Goal: Task Accomplishment & Management: Use online tool/utility

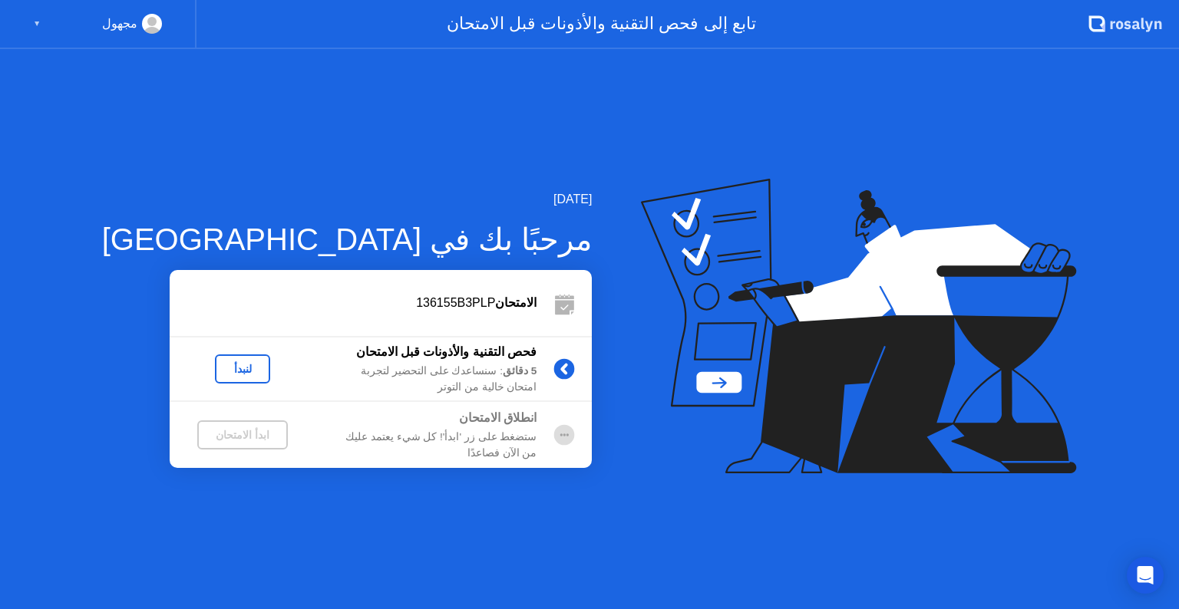
click at [233, 376] on button "لنبدأ" at bounding box center [242, 369] width 55 height 29
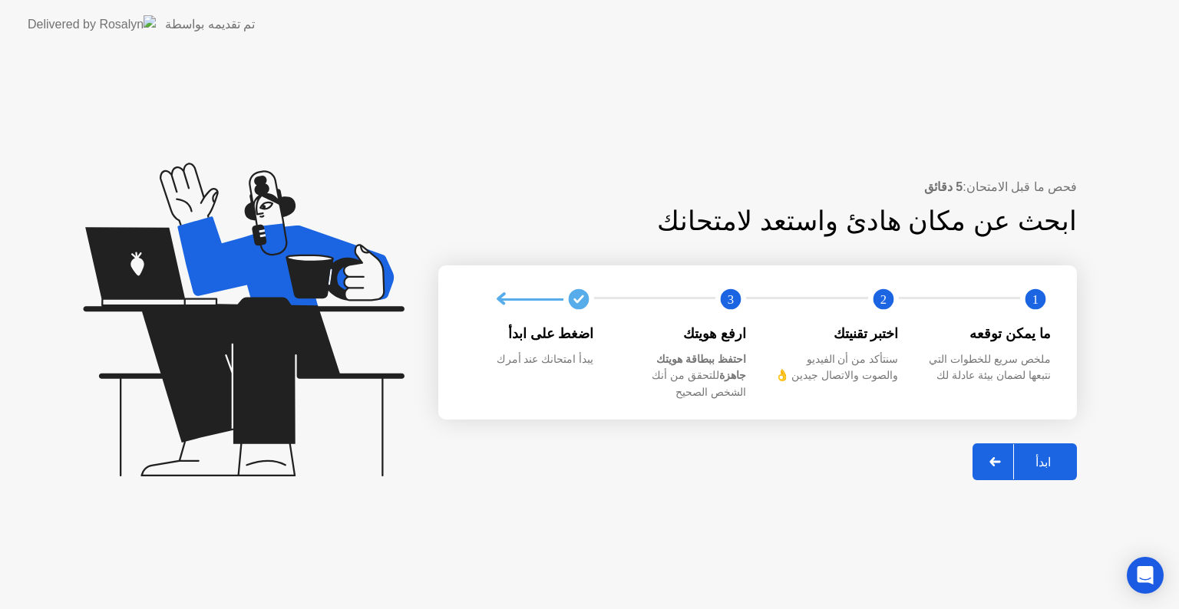
click at [1068, 444] on button "ابدأ" at bounding box center [1024, 462] width 104 height 37
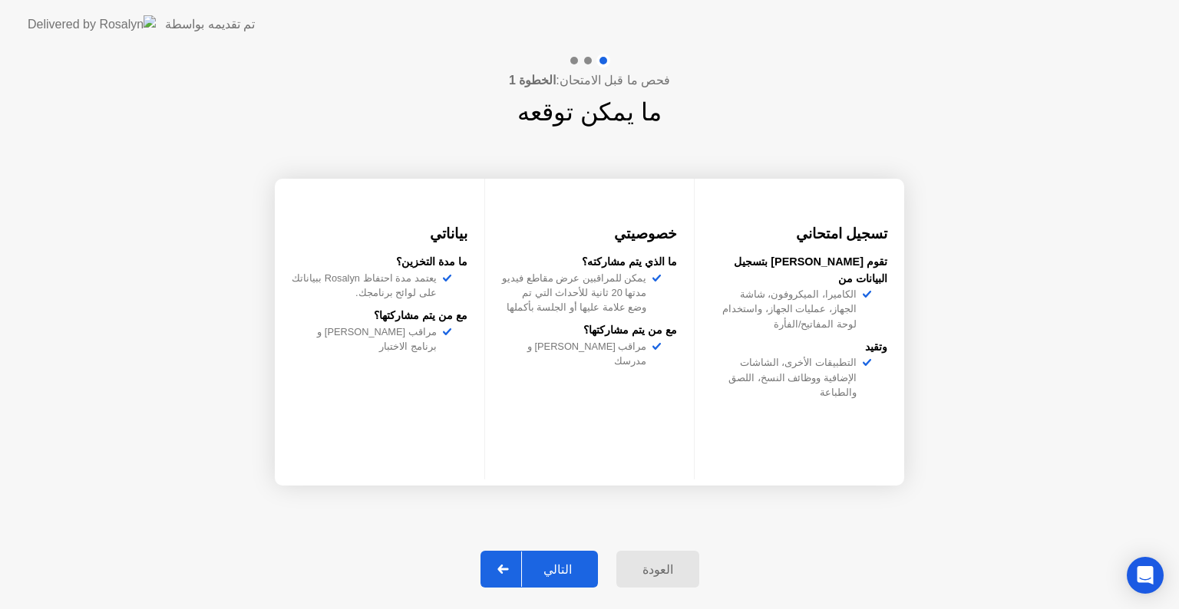
click at [579, 573] on div "التالي" at bounding box center [557, 570] width 71 height 15
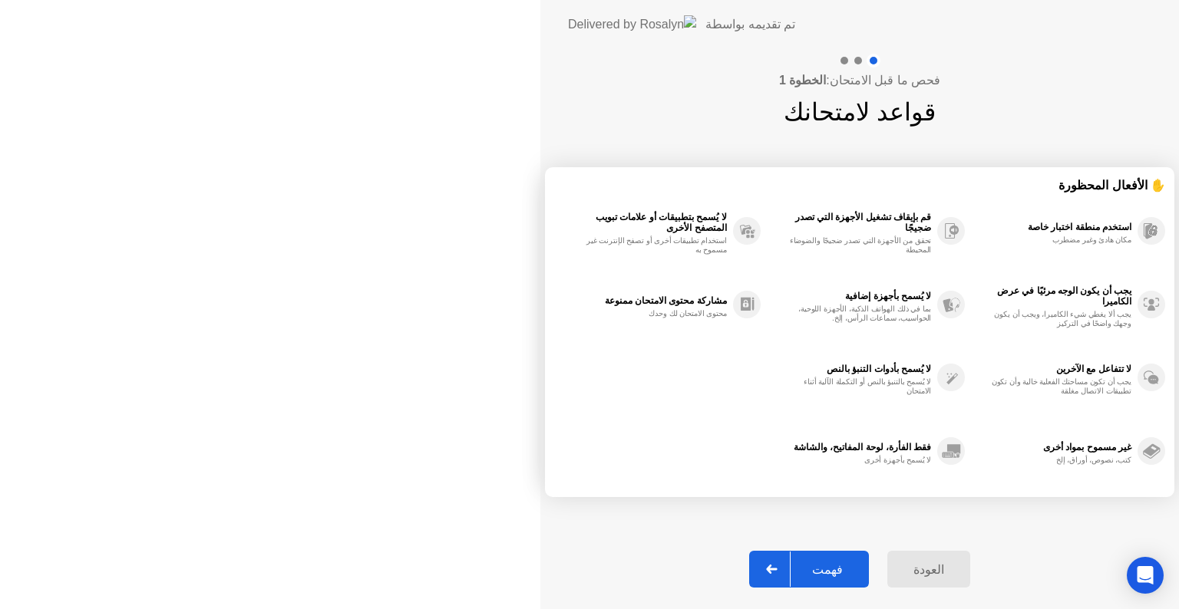
click at [791, 573] on div "فهمت" at bounding box center [828, 570] width 74 height 15
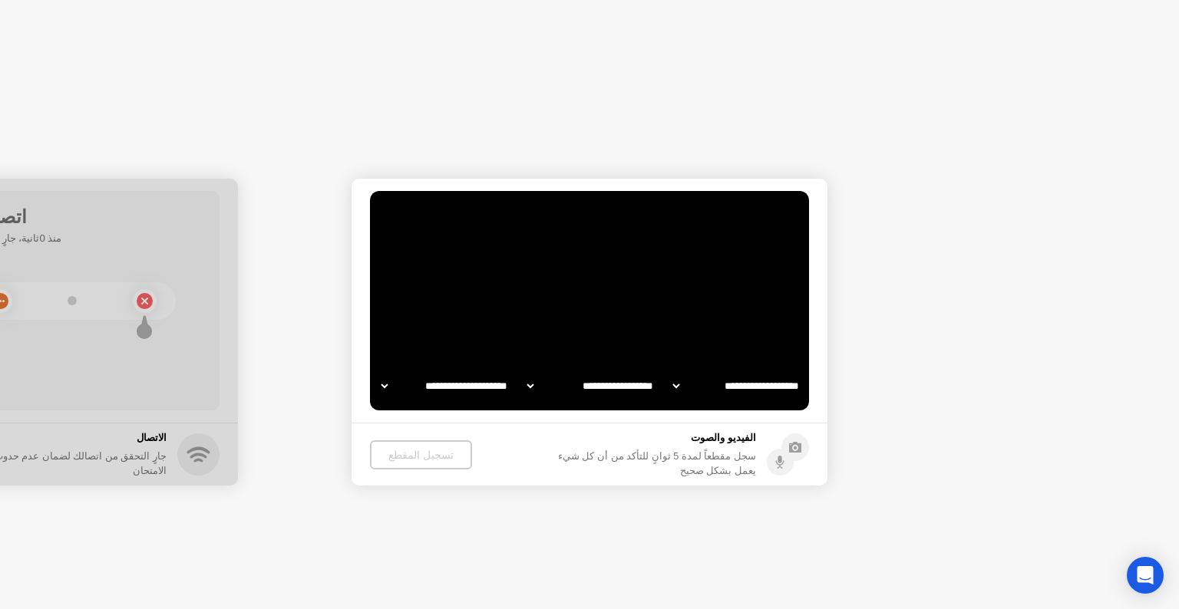
select select "**********"
select select "*******"
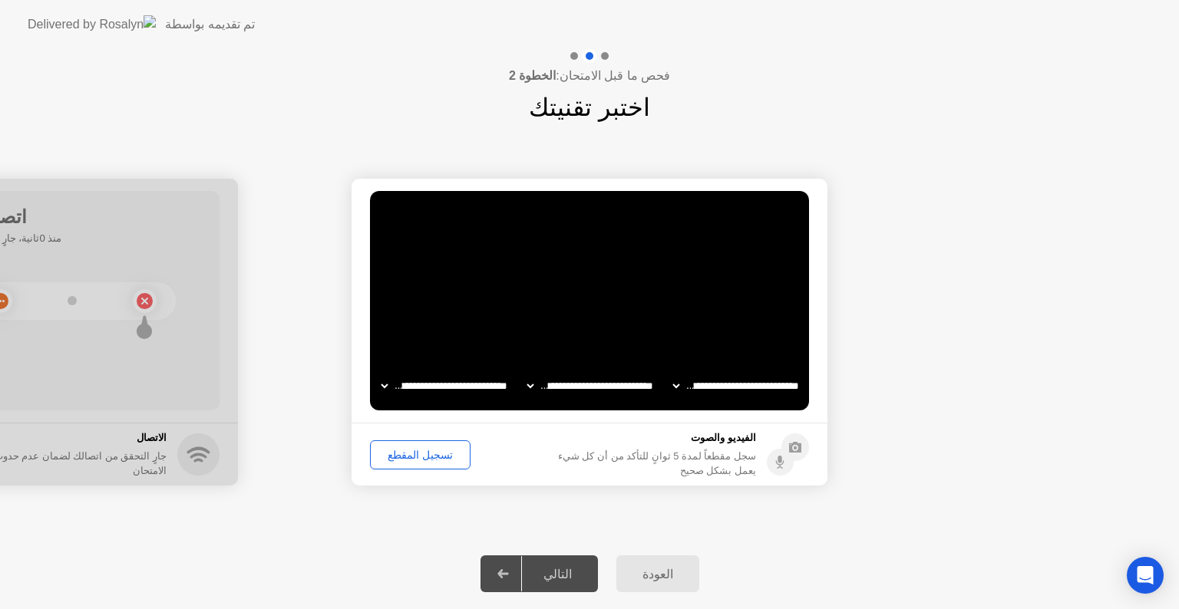
click at [408, 454] on div "تسجيل المقطع" at bounding box center [420, 455] width 90 height 12
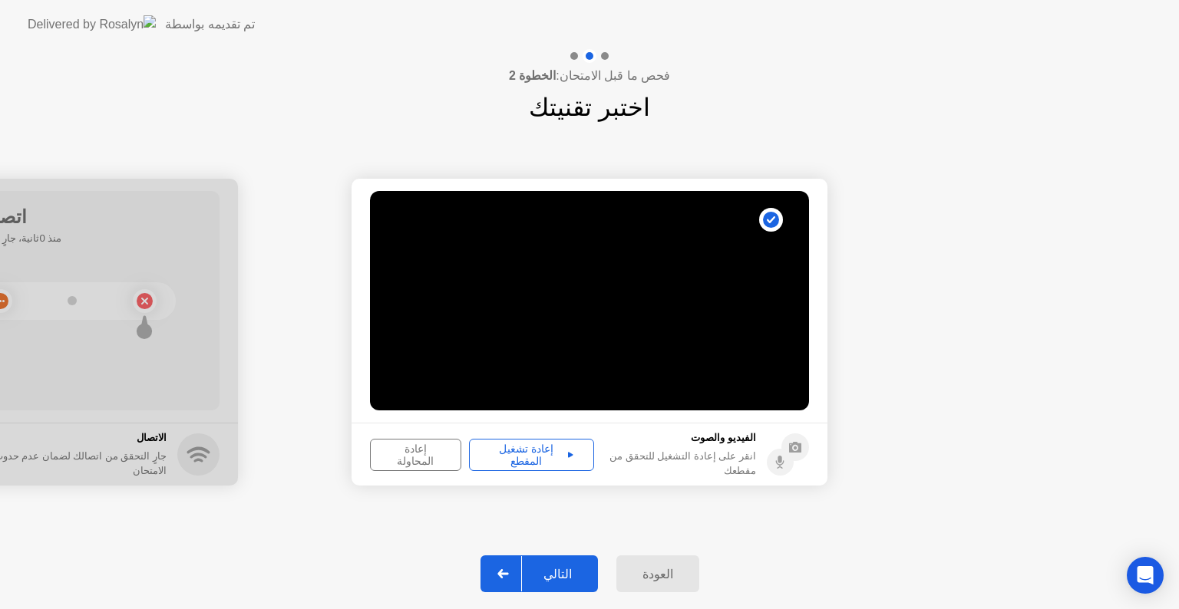
click at [425, 443] on button "إعادة المحاولة" at bounding box center [415, 455] width 91 height 32
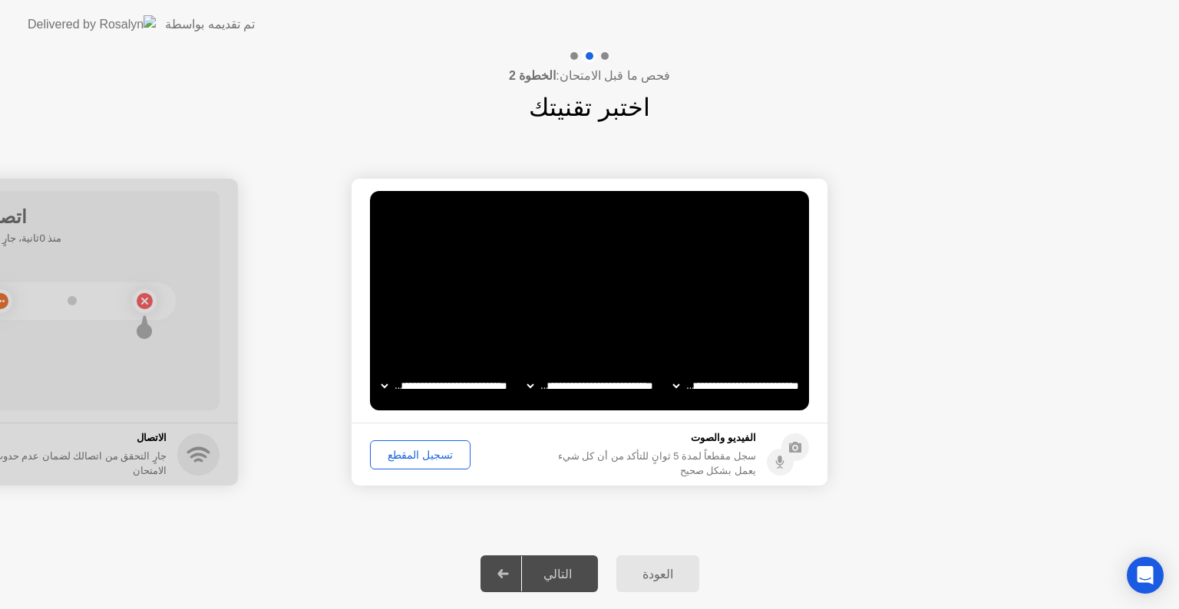
click at [427, 463] on button "تسجيل المقطع" at bounding box center [420, 455] width 101 height 29
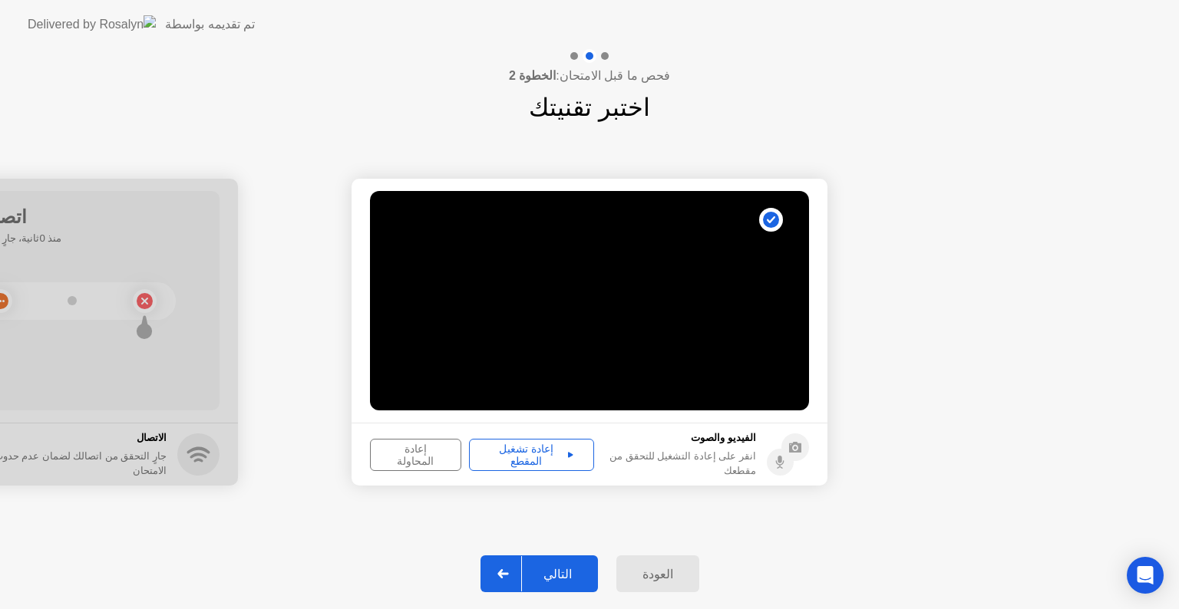
click at [568, 451] on icon at bounding box center [570, 455] width 5 height 8
click at [550, 563] on button "التالي" at bounding box center [538, 574] width 117 height 37
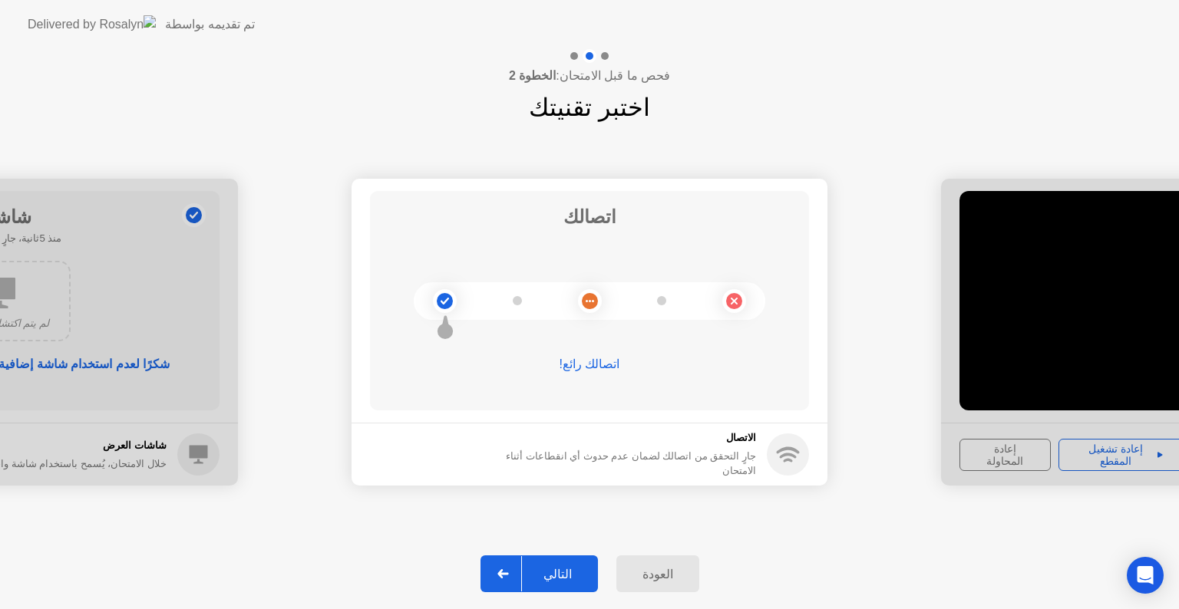
drag, startPoint x: 567, startPoint y: 553, endPoint x: 566, endPoint y: 566, distance: 13.1
click at [566, 566] on div "العودة التالي" at bounding box center [589, 574] width 1179 height 71
click at [566, 567] on div "التالي" at bounding box center [557, 574] width 71 height 15
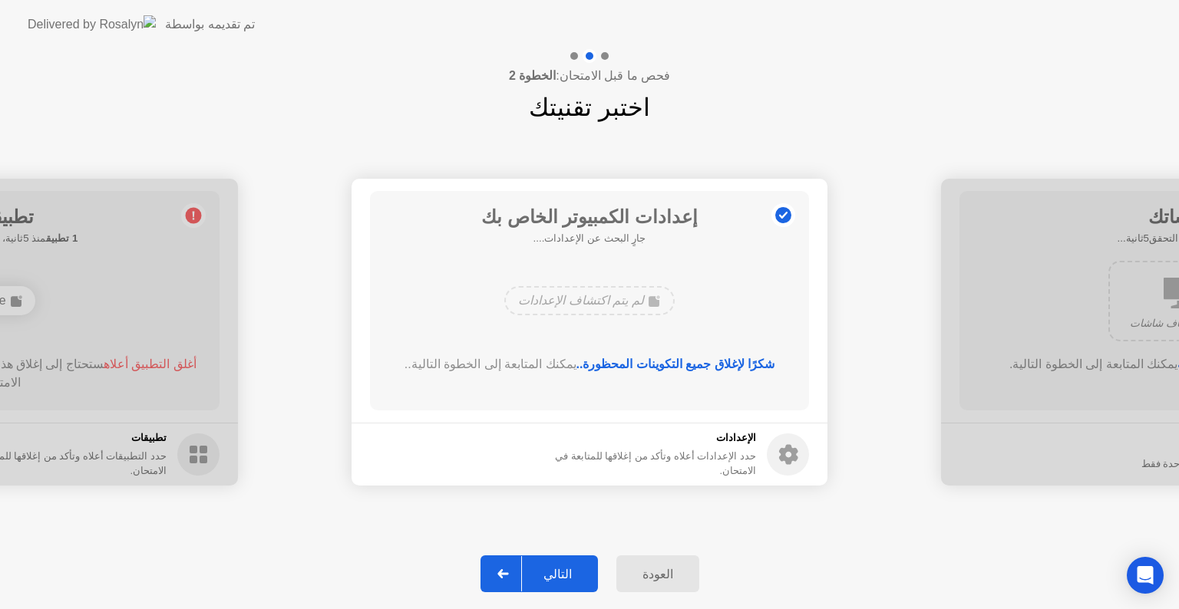
click at [566, 567] on div "التالي" at bounding box center [557, 574] width 71 height 15
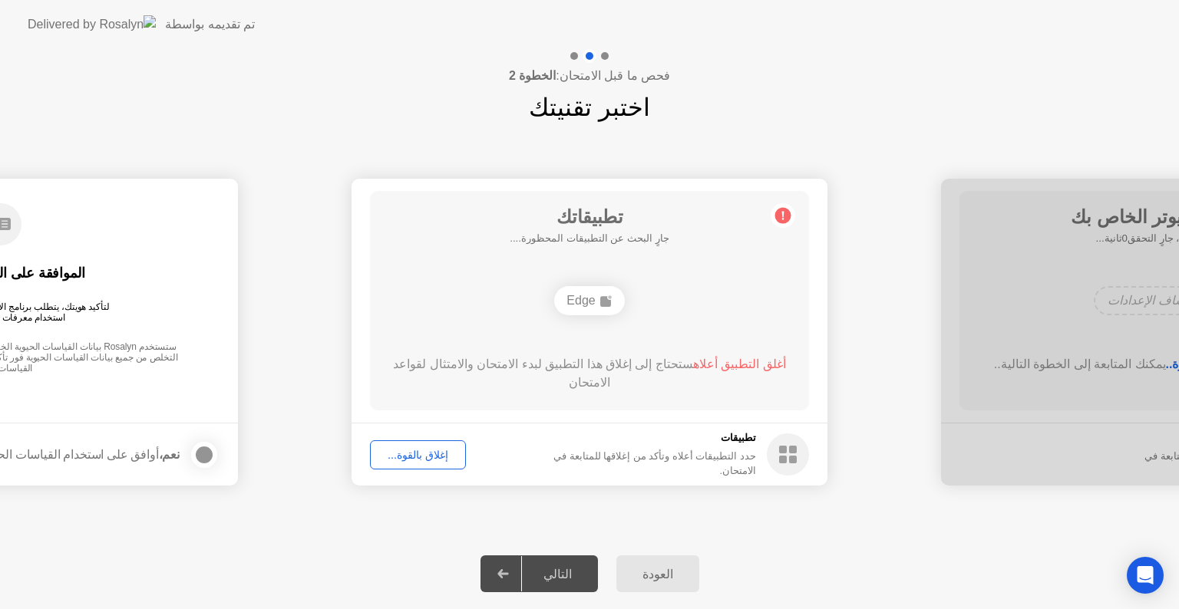
click at [566, 567] on div "التالي" at bounding box center [557, 574] width 71 height 15
click at [551, 577] on div "التالي" at bounding box center [557, 574] width 71 height 15
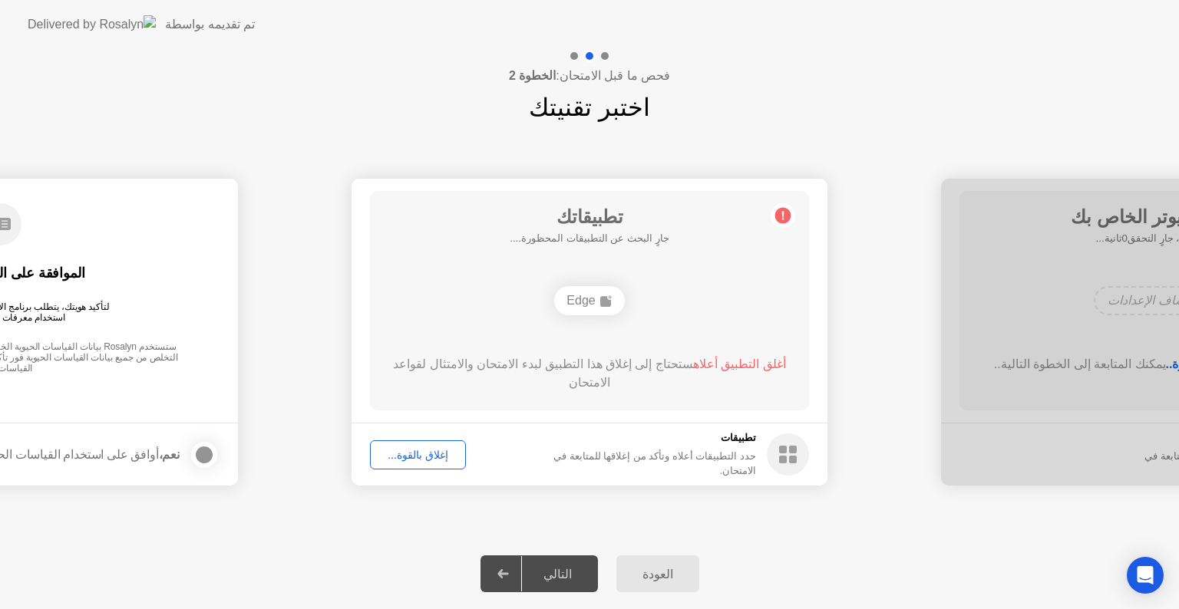
click at [565, 578] on div "التالي" at bounding box center [557, 574] width 71 height 15
click at [424, 454] on div "إغلاق بالقوة..." at bounding box center [417, 455] width 85 height 12
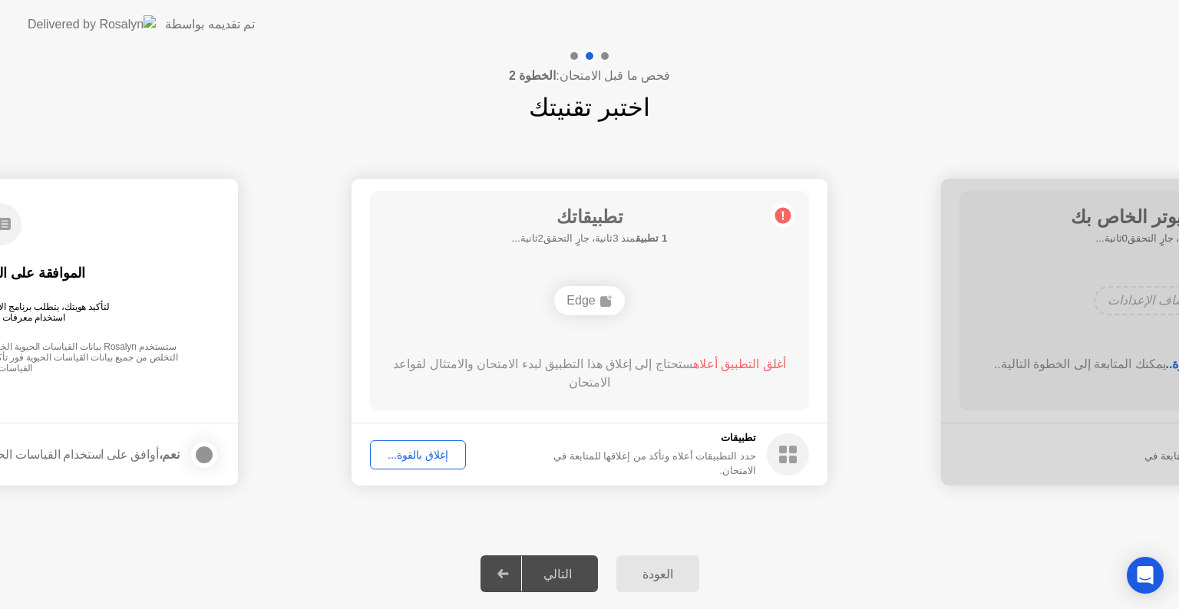
click at [402, 444] on button "إغلاق بالقوة..." at bounding box center [418, 455] width 96 height 29
